Goal: Information Seeking & Learning: Learn about a topic

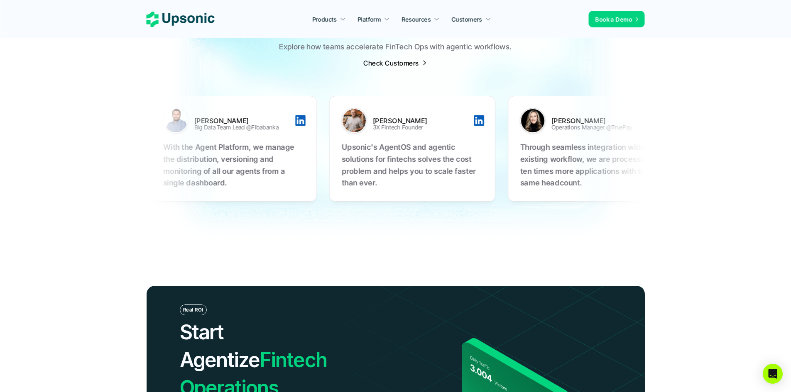
scroll to position [2405, 0]
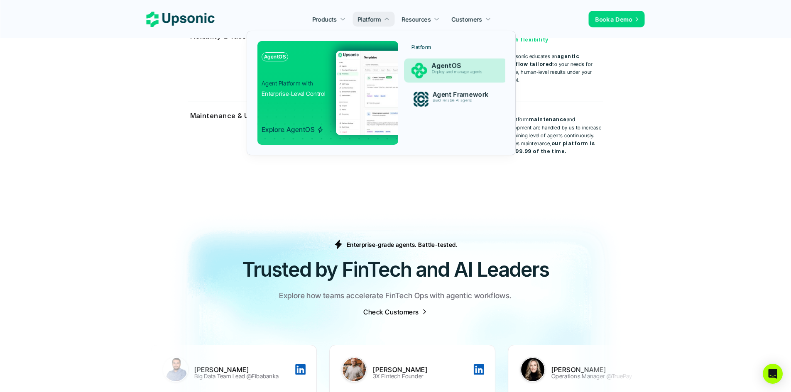
click at [444, 71] on p "Deploy and manage agents" at bounding box center [463, 72] width 64 height 5
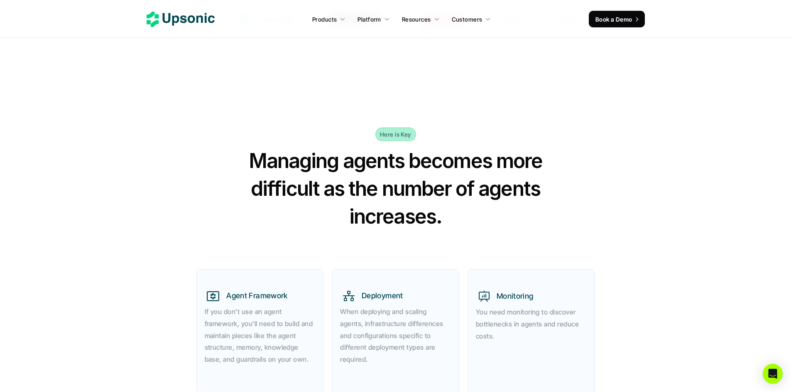
scroll to position [291, 0]
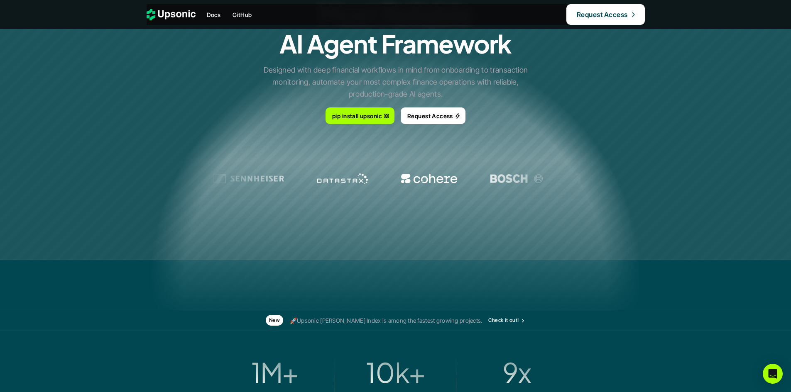
scroll to position [125, 0]
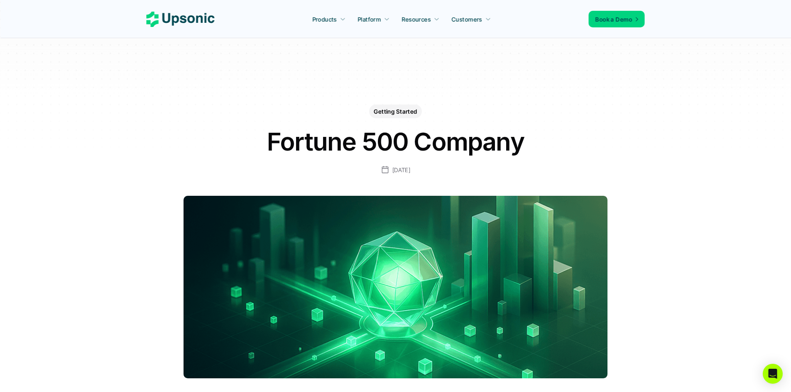
click at [652, 165] on div at bounding box center [395, 83] width 791 height 166
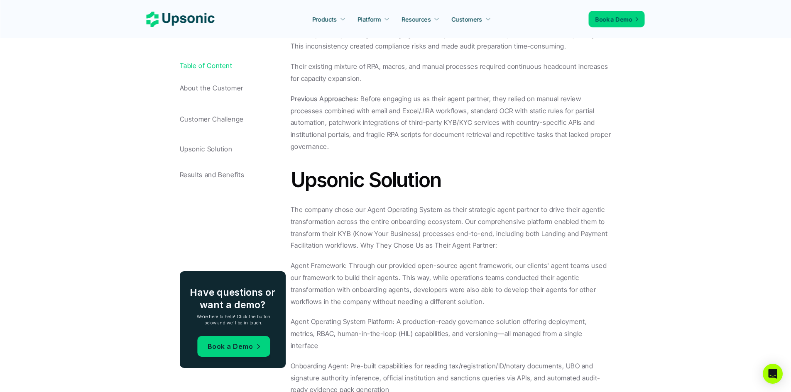
scroll to position [913, 0]
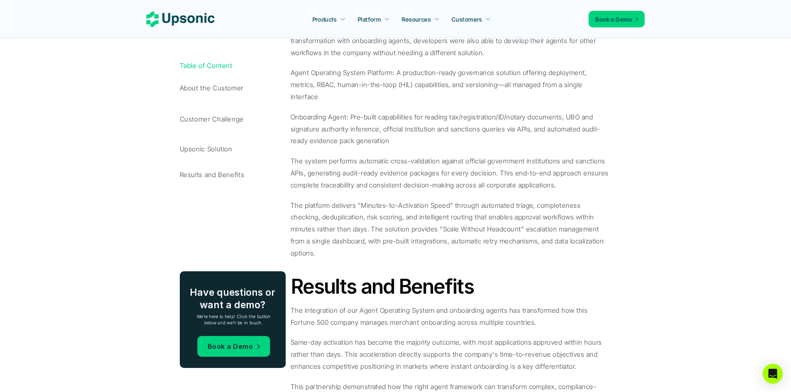
click at [126, 166] on div "Products Platform Resources Customers Book a Demo Getting Started Fortune 500 C…" at bounding box center [395, 83] width 791 height 1993
click at [132, 150] on div "Products Platform Resources Customers Book a Demo Getting Started Fortune 500 C…" at bounding box center [395, 83] width 791 height 1993
